Goal: Task Accomplishment & Management: Manage account settings

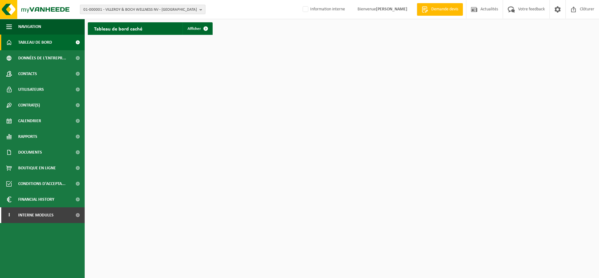
click at [163, 7] on span "01-000001 - VILLEROY & BOCH WELLNESS NV - [GEOGRAPHIC_DATA]" at bounding box center [140, 9] width 114 height 9
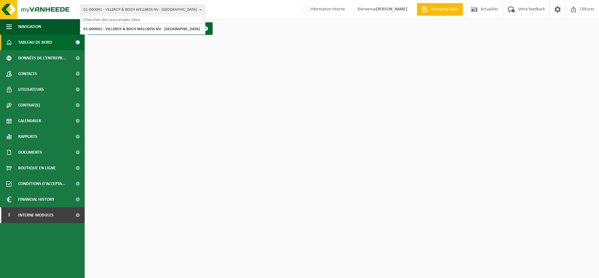
click at [88, 20] on input "text" at bounding box center [143, 20] width 122 height 8
type input "10-734566"
click at [90, 29] on span "10-734566" at bounding box center [92, 28] width 19 height 5
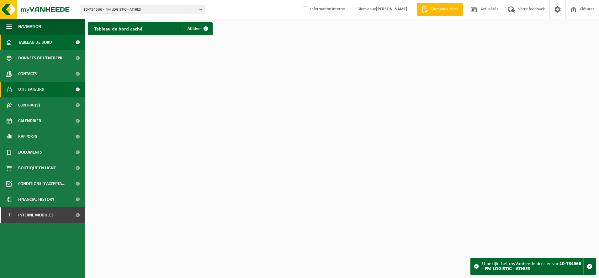
click at [32, 86] on span "Utilisateurs" at bounding box center [31, 90] width 26 height 16
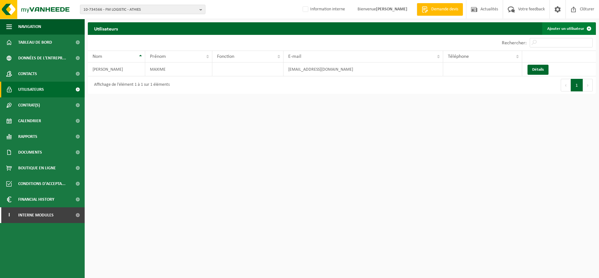
click at [569, 26] on link "Ajouter un utilisateur" at bounding box center [569, 28] width 53 height 13
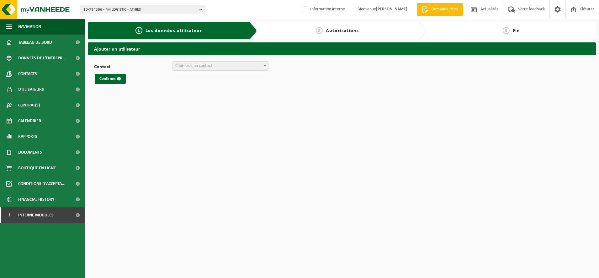
click at [266, 67] on span at bounding box center [265, 66] width 6 height 8
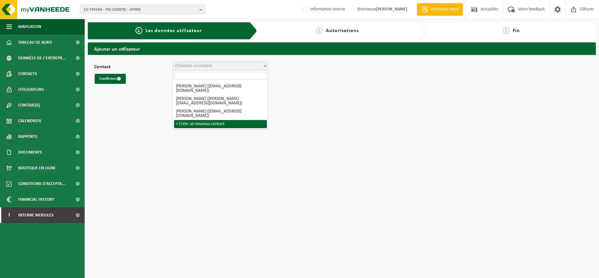
select select "0"
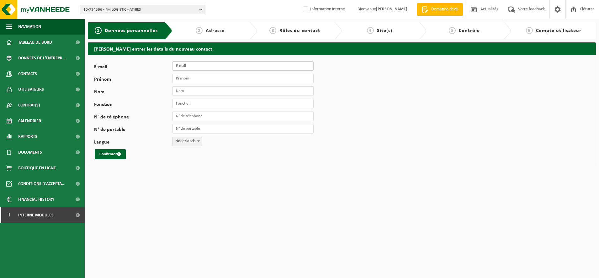
click at [185, 68] on input "E-mail" at bounding box center [243, 65] width 141 height 9
type input "[EMAIL_ADDRESS][DOMAIN_NAME]"
click at [197, 78] on input "Prénom" at bounding box center [243, 78] width 141 height 9
type input "JEREMY"
type input "VASSEUR"
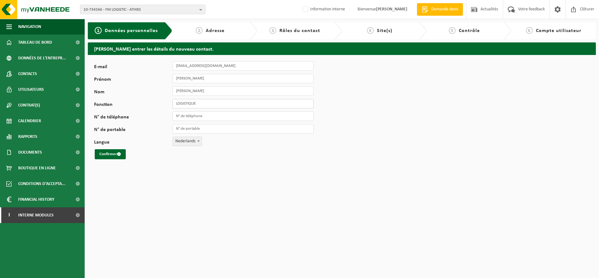
type input "LOGISTIQUE"
click at [196, 141] on span at bounding box center [198, 141] width 6 height 8
select select "1"
click at [112, 156] on button "Confirmer" at bounding box center [110, 154] width 31 height 10
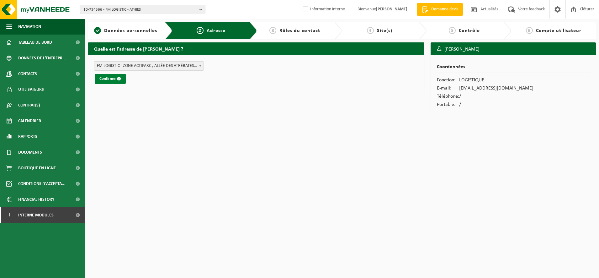
click at [115, 80] on button "Confirmer" at bounding box center [110, 79] width 31 height 10
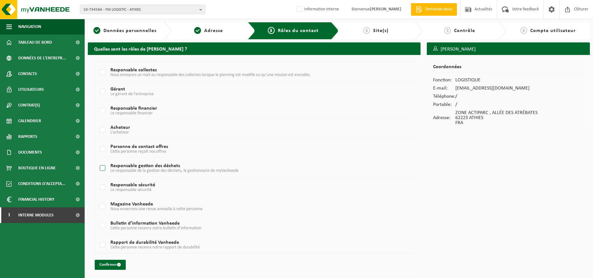
click at [101, 168] on label "Responsable gestion des déchets Le responsable de la gestion des déchets, le ge…" at bounding box center [241, 167] width 285 height 9
click at [98, 160] on input "Responsable gestion des déchets Le responsable de la gestion des déchets, le ge…" at bounding box center [97, 160] width 0 height 0
checkbox input "true"
click at [104, 74] on label "Responsable collectes Nous envoyons un mali au responsable des collectes lorsqu…" at bounding box center [241, 72] width 285 height 9
click at [98, 65] on input "Responsable collectes Nous envoyons un mali au responsable des collectes lorsqu…" at bounding box center [97, 64] width 0 height 0
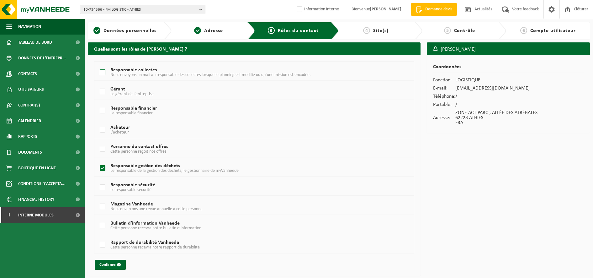
checkbox input "true"
click at [111, 267] on button "Confirmer" at bounding box center [110, 265] width 31 height 10
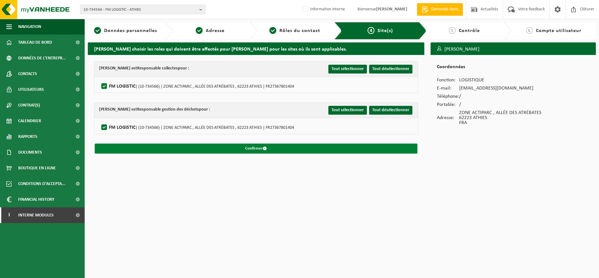
click at [262, 147] on button "Confirmer" at bounding box center [256, 148] width 323 height 10
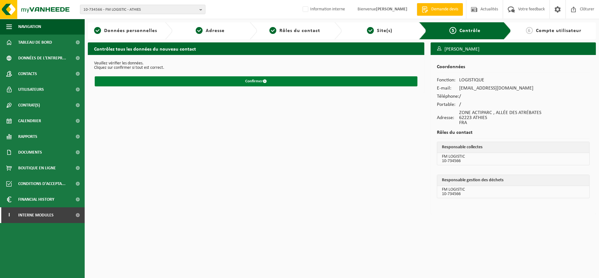
click at [253, 81] on button "Confirmer" at bounding box center [256, 81] width 323 height 10
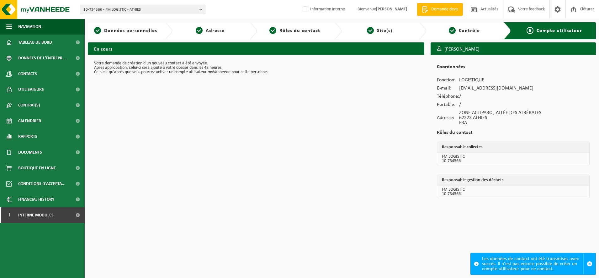
click at [117, 10] on span "10-734566 - FM LOGISTIC - ATHIES" at bounding box center [140, 9] width 114 height 9
click at [95, 20] on input "text" at bounding box center [143, 20] width 122 height 8
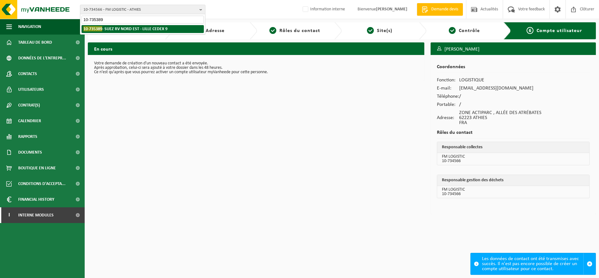
type input "10-735389"
click at [142, 28] on strong "10-735389 - [GEOGRAPHIC_DATA] EST - LILLE CEDEX 9" at bounding box center [125, 28] width 84 height 5
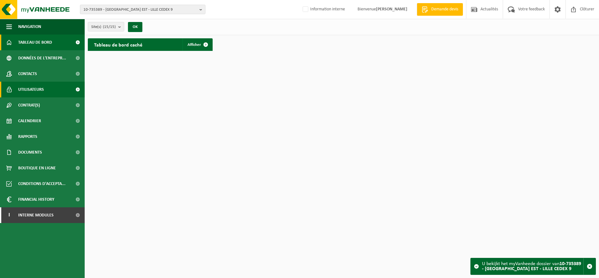
click at [24, 89] on span "Utilisateurs" at bounding box center [31, 90] width 26 height 16
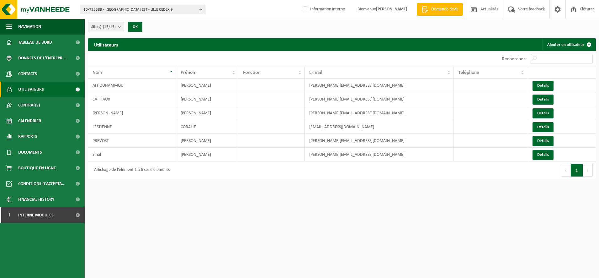
click at [117, 7] on span "10-735389 - [GEOGRAPHIC_DATA] EST - LILLE CEDEX 9" at bounding box center [140, 9] width 114 height 9
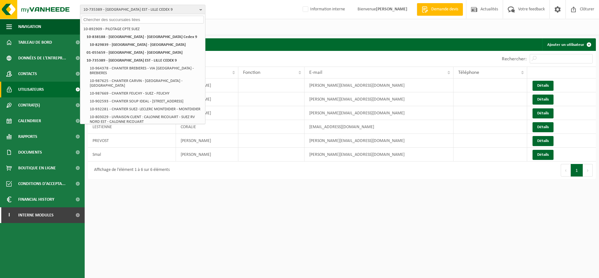
click at [90, 18] on input "text" at bounding box center [143, 20] width 122 height 8
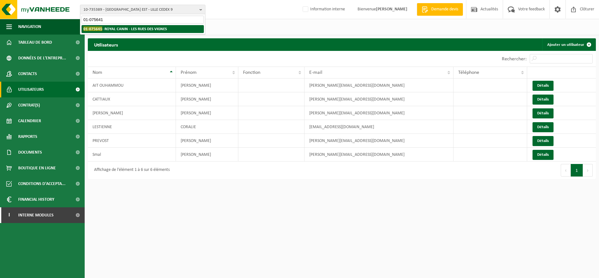
type input "01-075641"
click at [121, 29] on strong "01-075641 - ROYAL CANIN - LES RUES DES VIGNES" at bounding box center [124, 28] width 83 height 5
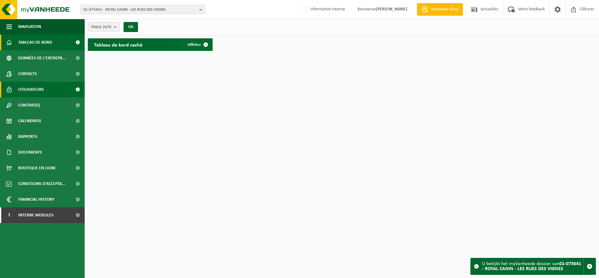
click at [38, 89] on span "Utilisateurs" at bounding box center [31, 90] width 26 height 16
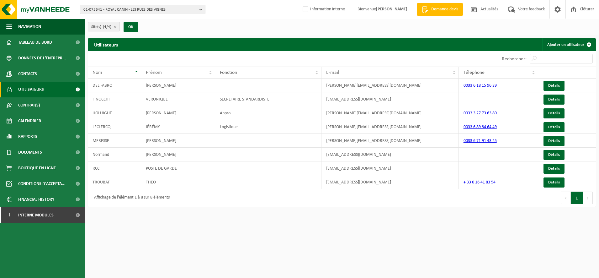
click at [115, 25] on b "submit" at bounding box center [117, 26] width 6 height 9
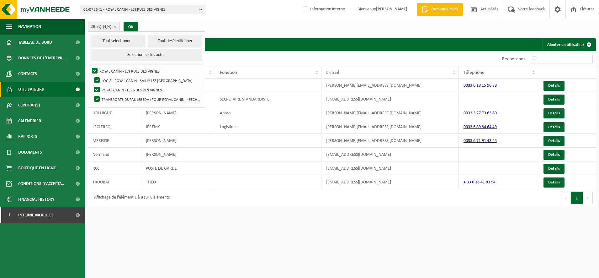
click at [200, 23] on div "Site(s) (4/4) Tout sélectionner Tout désélectionner Sélectionner les actifs ROY…" at bounding box center [342, 27] width 515 height 16
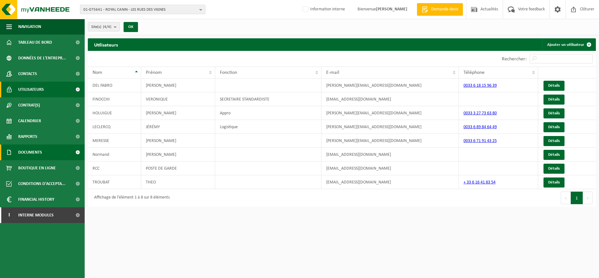
click at [30, 151] on span "Documents" at bounding box center [30, 152] width 24 height 16
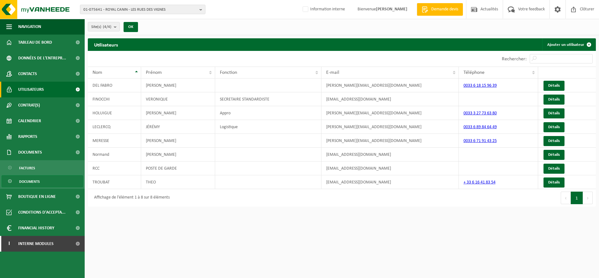
click at [36, 183] on span "Documents" at bounding box center [29, 181] width 21 height 12
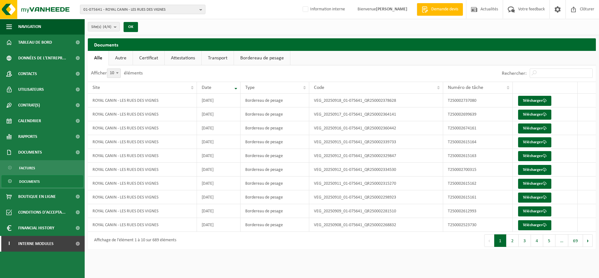
click at [177, 59] on link "Attestations" at bounding box center [183, 58] width 37 height 14
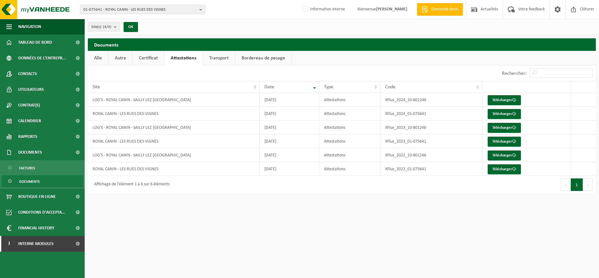
click at [139, 56] on link "Certificat" at bounding box center [148, 58] width 31 height 14
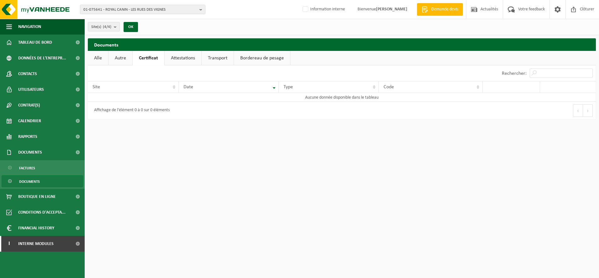
click at [123, 54] on link "Autre" at bounding box center [121, 58] width 24 height 14
click at [224, 59] on link "Transport" at bounding box center [218, 58] width 32 height 14
click at [272, 54] on link "Bordereau de pesage" at bounding box center [263, 58] width 56 height 14
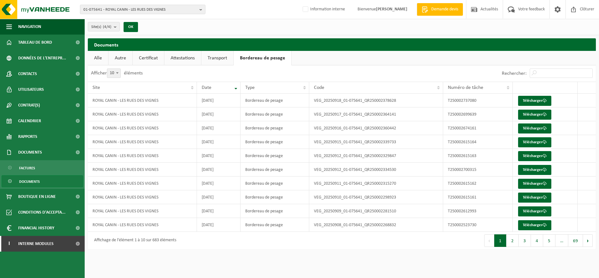
click at [99, 53] on link "Alle" at bounding box center [98, 58] width 20 height 14
click at [115, 59] on link "Autre" at bounding box center [121, 58] width 24 height 14
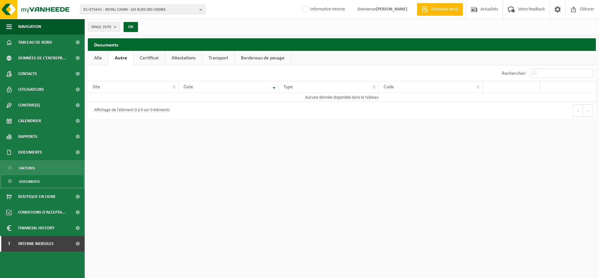
click at [147, 60] on link "Certificat" at bounding box center [149, 58] width 31 height 14
click at [117, 28] on b "submit" at bounding box center [117, 26] width 6 height 9
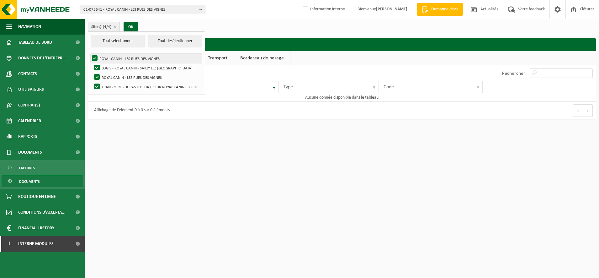
click at [94, 58] on label "ROYAL CANIN - LES RUES DES VIGNES" at bounding box center [146, 58] width 111 height 9
click at [90, 54] on input "ROYAL CANIN - LES RUES DES VIGNES" at bounding box center [89, 53] width 0 height 0
checkbox input "false"
click at [165, 39] on button "Tout désélectionner" at bounding box center [175, 41] width 54 height 13
checkbox input "false"
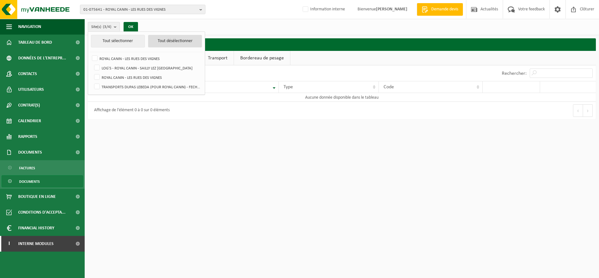
checkbox input "false"
click at [99, 65] on label "LOG'S - ROYAL CANIN - SAILLY LEZ [GEOGRAPHIC_DATA]" at bounding box center [147, 67] width 109 height 9
click at [92, 63] on input "LOG'S - ROYAL CANIN - SAILLY LEZ [GEOGRAPHIC_DATA]" at bounding box center [92, 63] width 0 height 0
click at [133, 68] on label "LOG'S - ROYAL CANIN - SAILLY LEZ [GEOGRAPHIC_DATA]" at bounding box center [147, 67] width 109 height 9
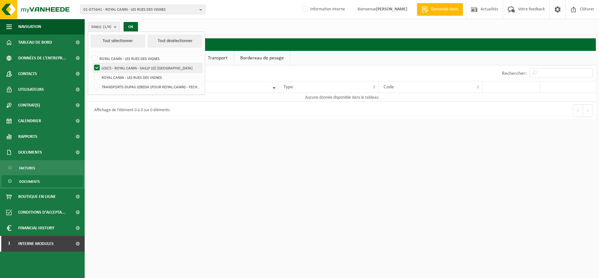
click at [92, 63] on input "LOG'S - ROYAL CANIN - SAILLY LEZ [GEOGRAPHIC_DATA]" at bounding box center [92, 63] width 0 height 0
click at [98, 66] on label "LOG'S - ROYAL CANIN - SAILLY LEZ [GEOGRAPHIC_DATA]" at bounding box center [147, 67] width 109 height 9
click at [92, 63] on input "LOG'S - ROYAL CANIN - SAILLY LEZ [GEOGRAPHIC_DATA]" at bounding box center [92, 63] width 0 height 0
checkbox input "true"
click at [130, 26] on button "OK" at bounding box center [131, 27] width 14 height 10
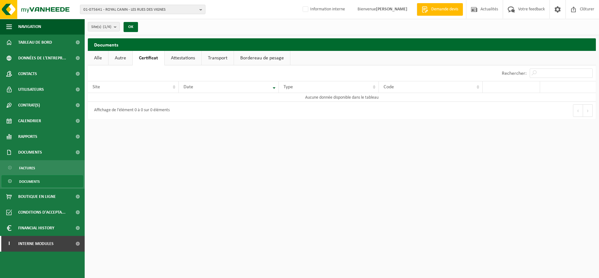
click at [32, 182] on span "Documents" at bounding box center [29, 181] width 21 height 12
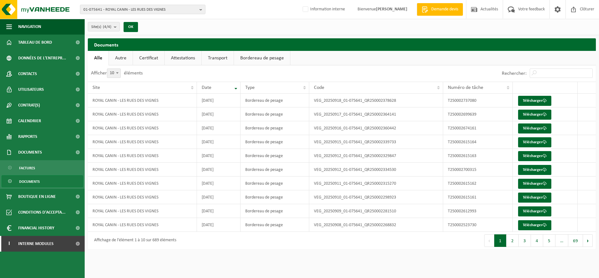
click at [33, 179] on span "Documents" at bounding box center [29, 181] width 21 height 12
click at [179, 56] on link "Attestations" at bounding box center [183, 58] width 37 height 14
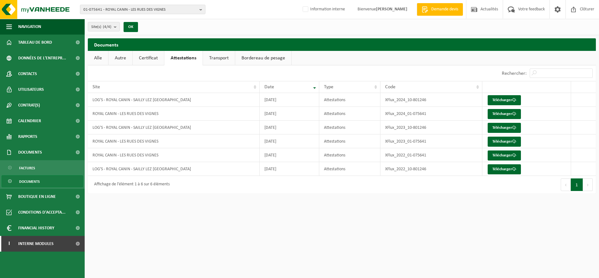
click at [117, 57] on link "Autre" at bounding box center [121, 58] width 24 height 14
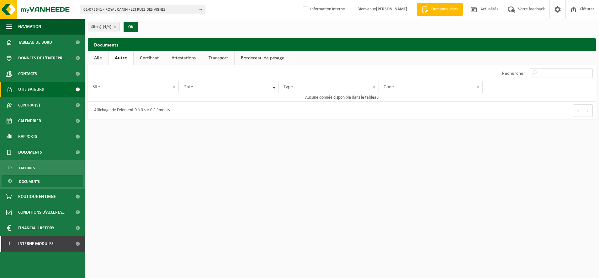
click at [31, 93] on span "Utilisateurs" at bounding box center [31, 90] width 26 height 16
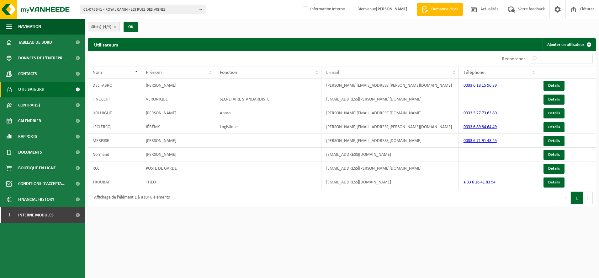
click at [133, 9] on span "01-075641 - ROYAL CANIN - LES RUES DES VIGNES" at bounding box center [140, 9] width 114 height 9
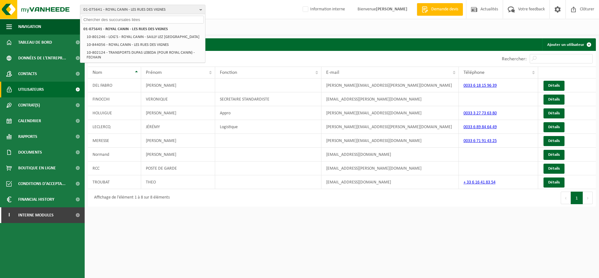
click at [120, 20] on input "text" at bounding box center [143, 20] width 122 height 8
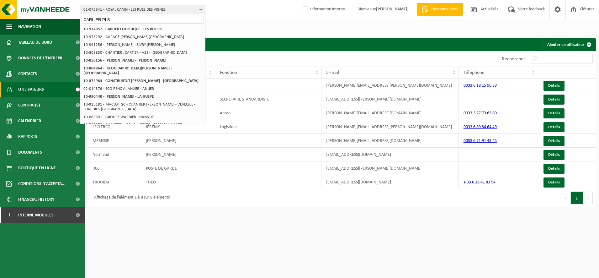
type input "CARLIER PLS"
click at [171, 251] on html "01-075641 - ROYAL CANIN - [PERSON_NAME] DES VIGNES CARLIER PLS 01-075641 - ROYA…" at bounding box center [299, 139] width 599 height 278
click at [162, 244] on html "01-075641 - ROYAL CANIN - [PERSON_NAME] DES VIGNES CARLIER PLS 01-075641 - ROYA…" at bounding box center [299, 139] width 599 height 278
click at [242, 26] on div "Site(s) (4/4) Tout sélectionner Tout désélectionner Sélectionner les actifs ROY…" at bounding box center [342, 27] width 515 height 16
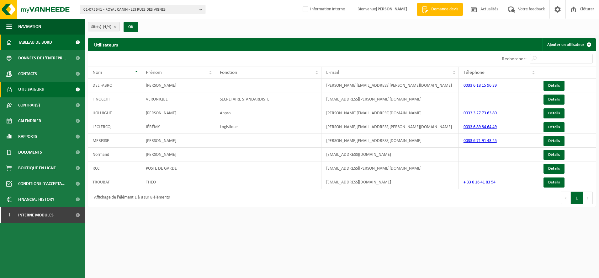
click at [47, 43] on span "Tableau de bord" at bounding box center [35, 43] width 34 height 16
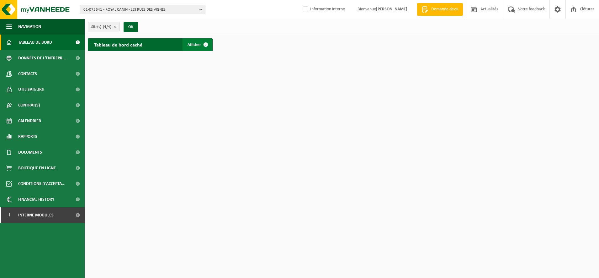
click at [196, 43] on span "Afficher" at bounding box center [194, 45] width 13 height 4
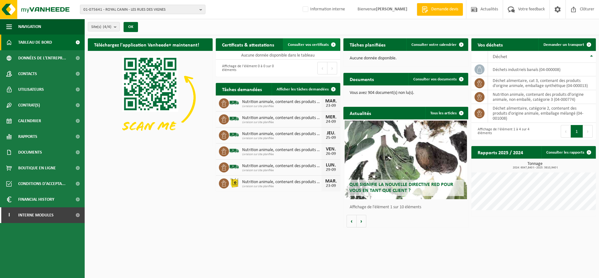
click at [323, 45] on span "Consulter vos certificats" at bounding box center [308, 45] width 41 height 4
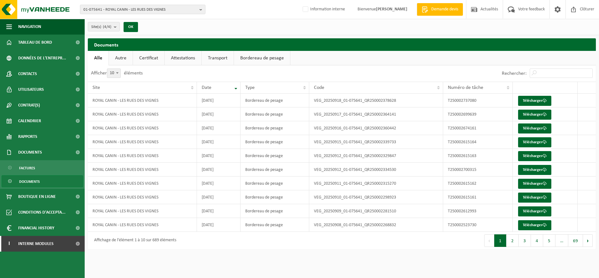
click at [144, 60] on link "Certificat" at bounding box center [148, 58] width 31 height 14
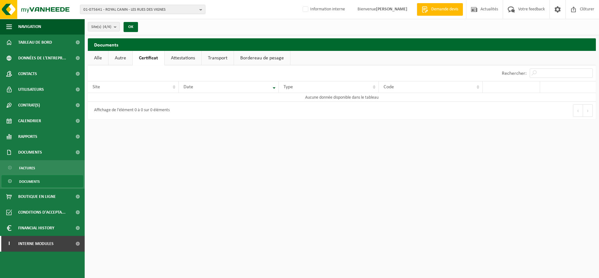
click at [192, 56] on link "Attestations" at bounding box center [183, 58] width 37 height 14
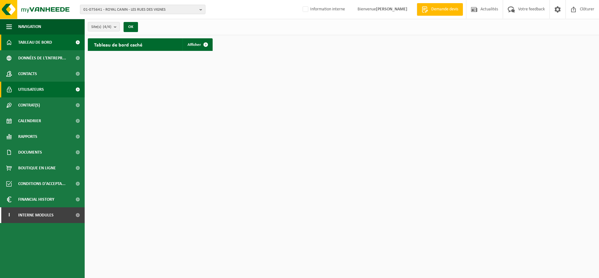
drag, startPoint x: 30, startPoint y: 88, endPoint x: 42, endPoint y: 88, distance: 11.3
click at [30, 88] on span "Utilisateurs" at bounding box center [31, 90] width 26 height 16
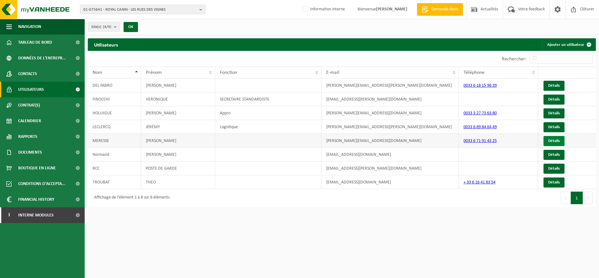
click at [552, 141] on link "Détails" at bounding box center [554, 141] width 21 height 10
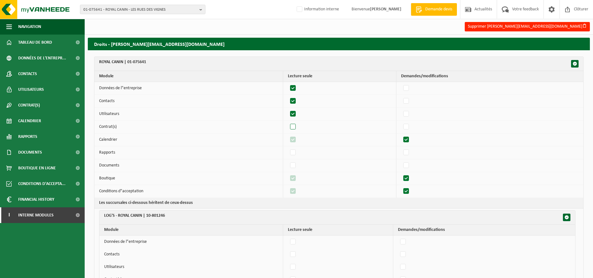
click at [296, 126] on label"] at bounding box center [293, 126] width 9 height 9
click at [288, 122] on input "checkbox" at bounding box center [288, 122] width 0 height 0
checkbox input "true"
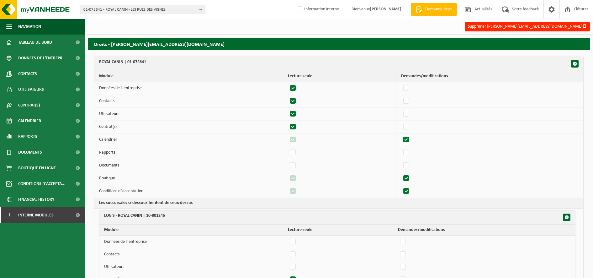
checkbox input "true"
click at [298, 152] on label"] at bounding box center [293, 152] width 9 height 9
click at [288, 148] on input "checkbox" at bounding box center [288, 147] width 0 height 0
checkbox input "true"
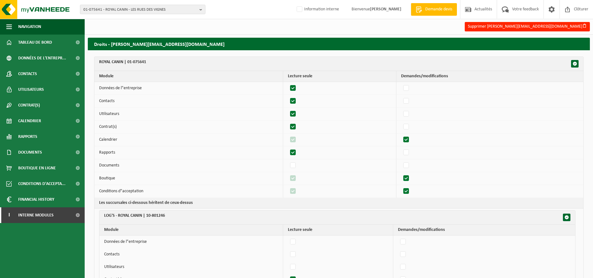
checkbox input "true"
click at [297, 163] on label"] at bounding box center [293, 165] width 9 height 9
click at [288, 161] on input "checkbox" at bounding box center [288, 160] width 0 height 0
checkbox input "true"
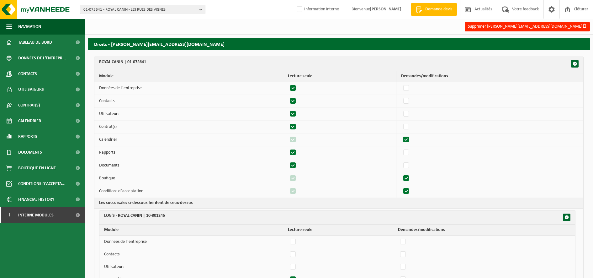
checkbox input "true"
click at [575, 64] on span "button" at bounding box center [575, 64] width 4 height 4
checkbox input "true"
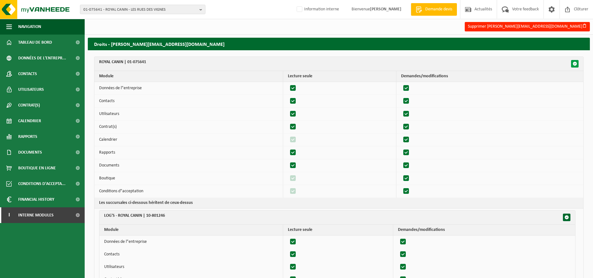
checkbox input "true"
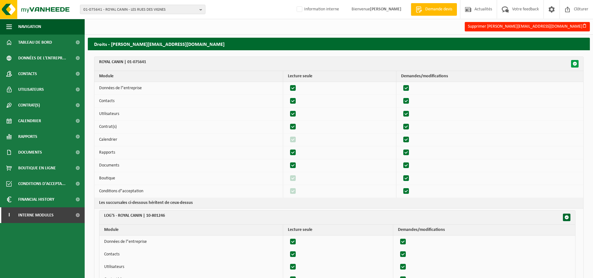
checkbox input "true"
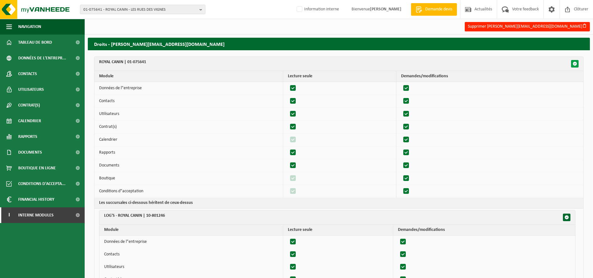
checkbox input "true"
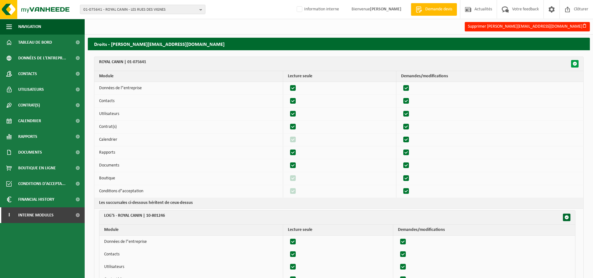
checkbox input "true"
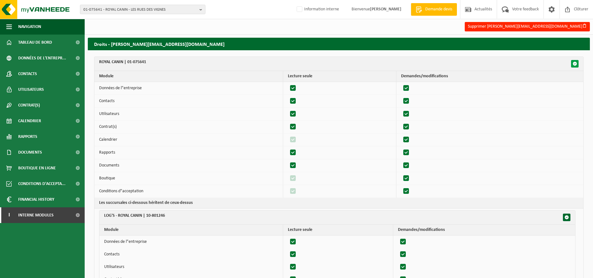
checkbox input "true"
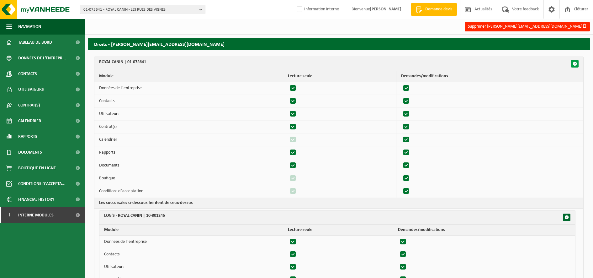
checkbox input "true"
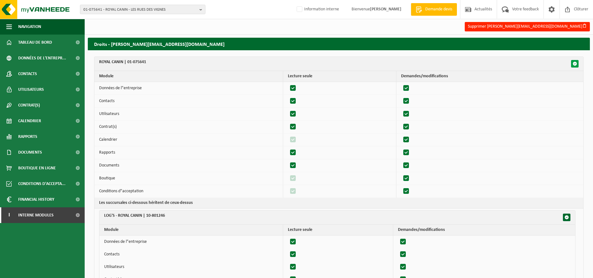
checkbox input "true"
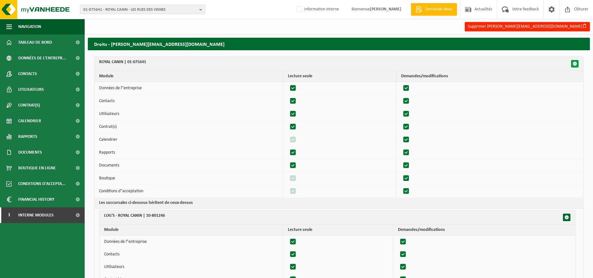
checkbox input "true"
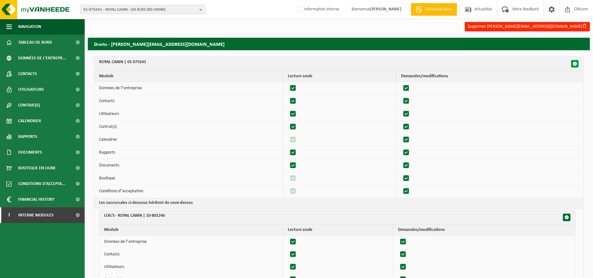
checkbox input "true"
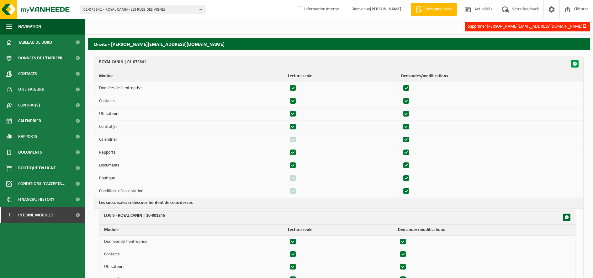
checkbox input "true"
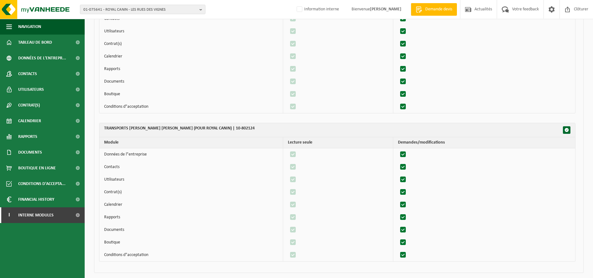
scroll to position [407, 0]
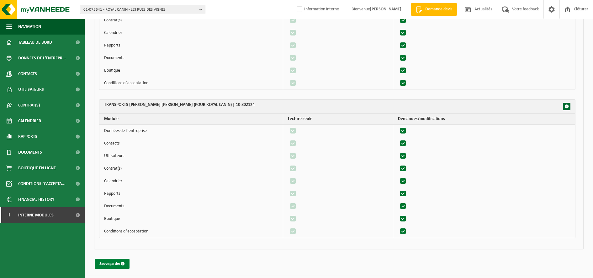
click at [106, 262] on button "Sauvegarder" at bounding box center [112, 264] width 35 height 10
